Goal: Navigation & Orientation: Find specific page/section

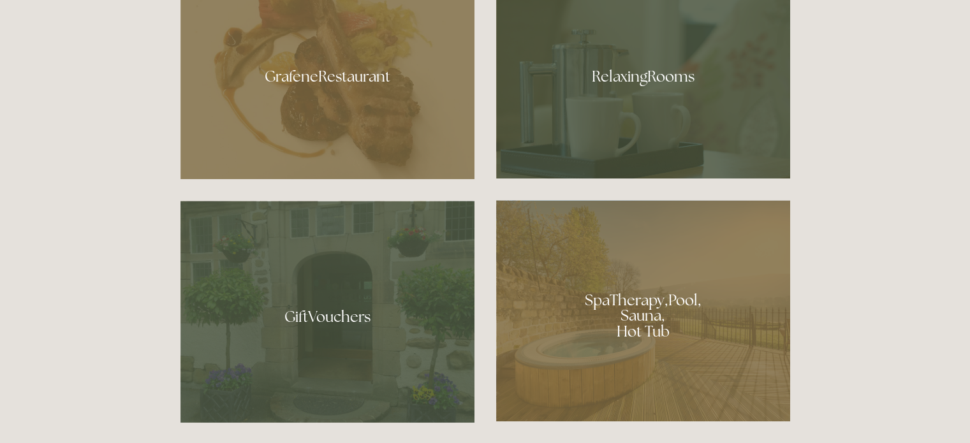
scroll to position [803, 0]
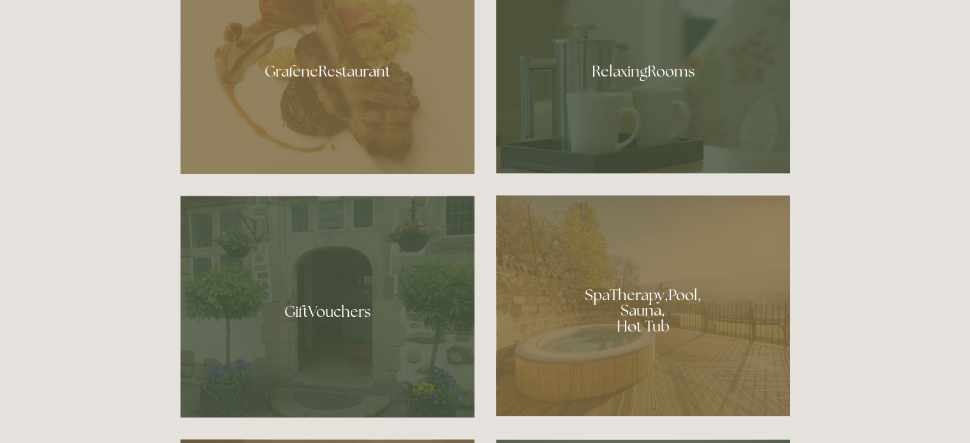
click at [327, 76] on div at bounding box center [327, 66] width 294 height 215
click at [606, 305] on div at bounding box center [643, 305] width 294 height 221
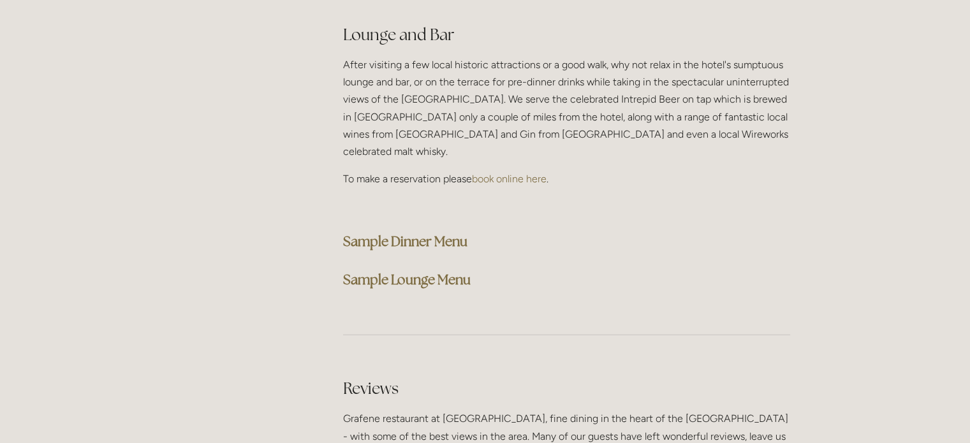
scroll to position [3281, 0]
click at [376, 231] on strong "Sample Dinner Menu" at bounding box center [405, 239] width 124 height 17
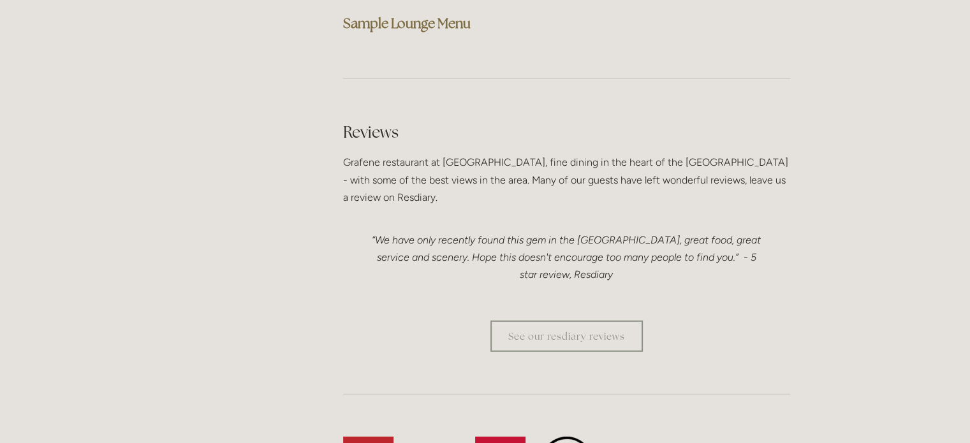
scroll to position [3562, 0]
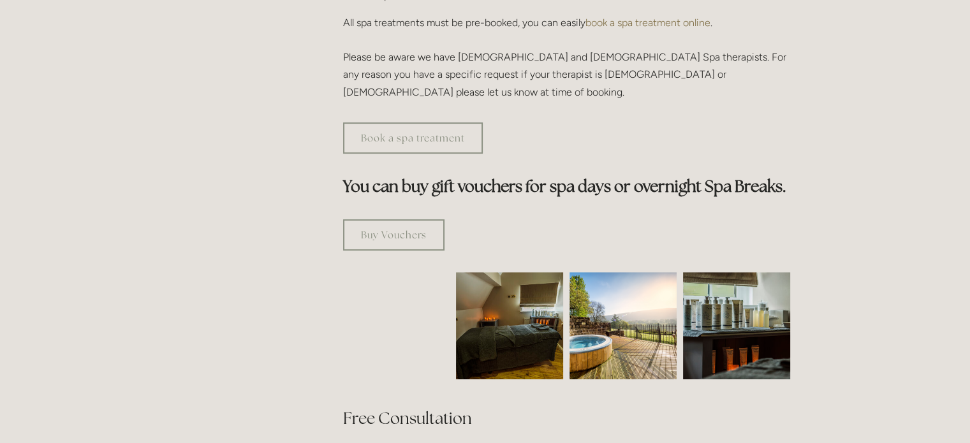
scroll to position [658, 0]
